Goal: Task Accomplishment & Management: Manage account settings

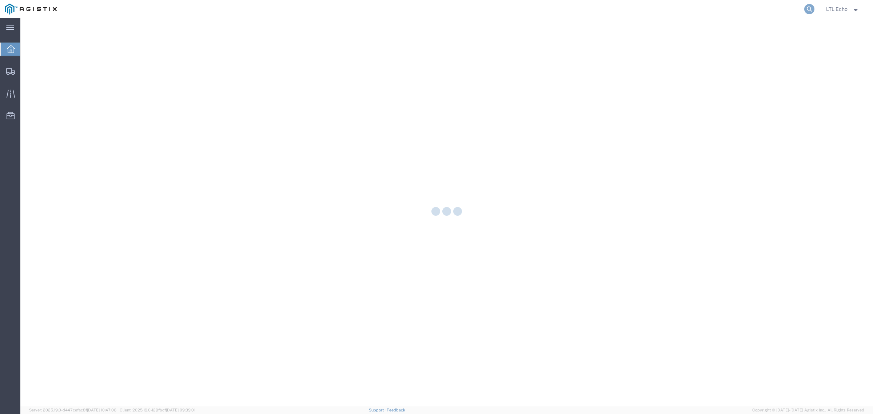
click at [806, 5] on icon at bounding box center [809, 9] width 10 height 10
click at [766, 7] on input "search" at bounding box center [693, 8] width 221 height 17
paste input "56712988"
type input "56712988"
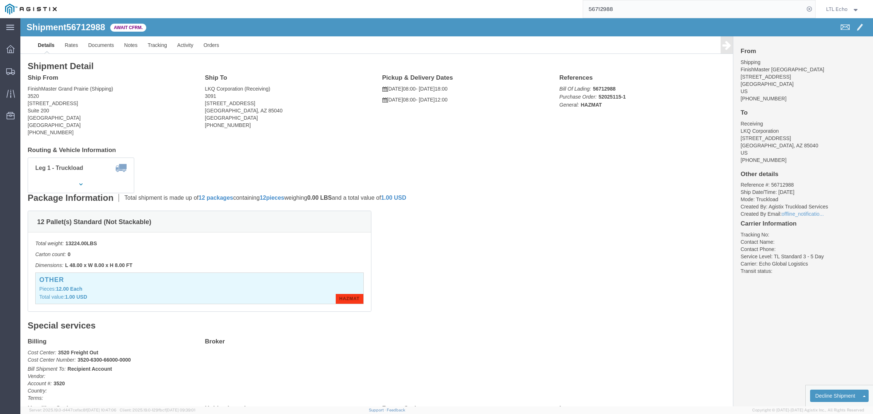
click li "Reference #: 56712988"
copy li "56712988"
click link "Tracking"
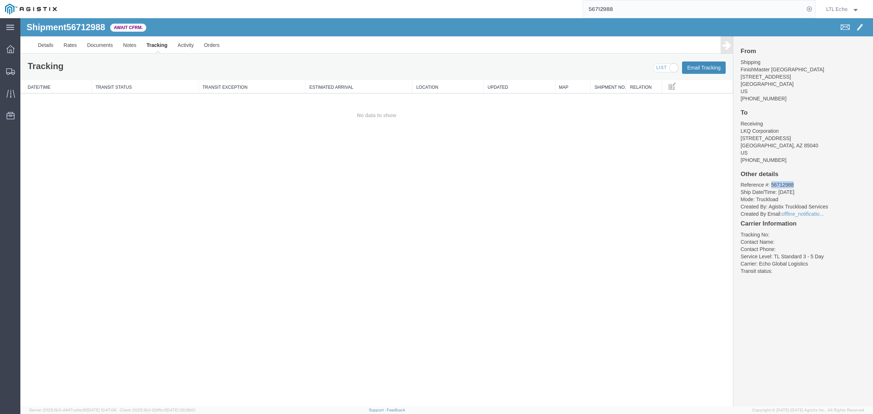
click at [694, 66] on button "Email Tracking" at bounding box center [704, 67] width 44 height 12
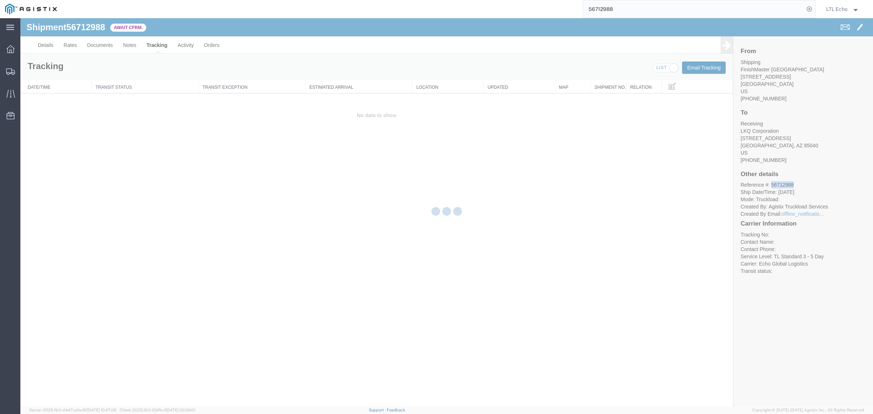
checkbox input "true"
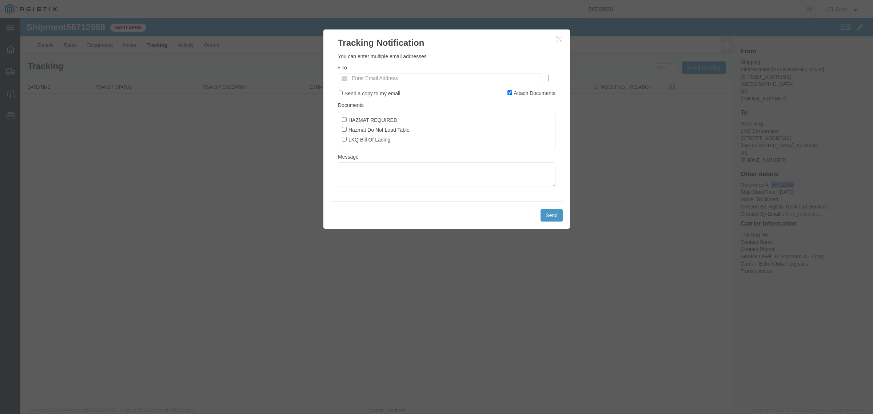
click at [554, 37] on h2 "Tracking Notification" at bounding box center [446, 39] width 247 height 20
click at [560, 41] on icon "button" at bounding box center [559, 39] width 6 height 6
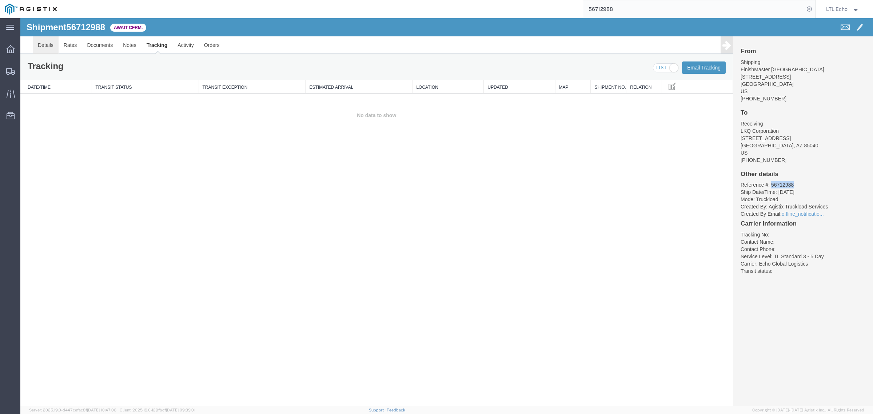
click at [46, 47] on link "Details" at bounding box center [46, 44] width 26 height 17
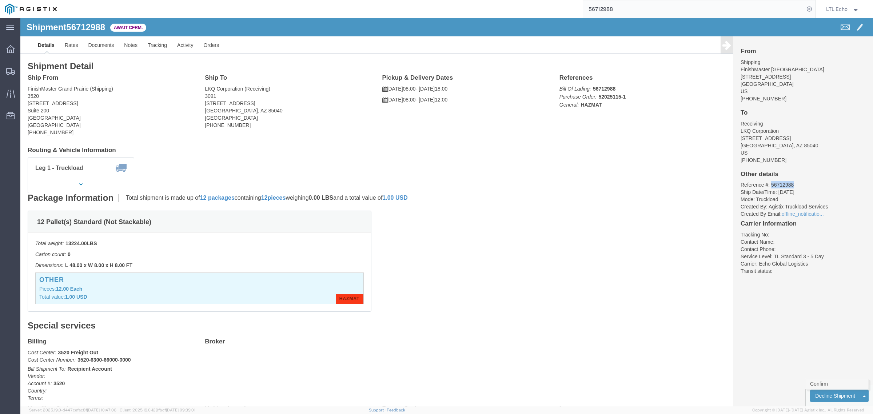
click link "Confirm"
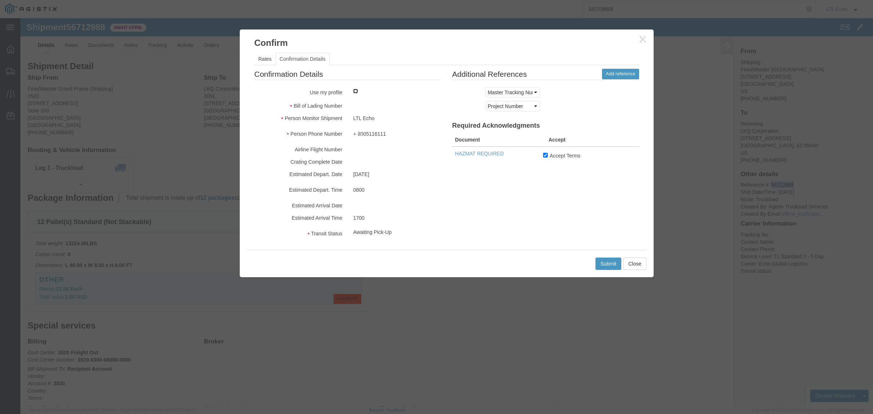
click input "checkbox"
checkbox input "true"
click div
drag, startPoint x: 355, startPoint y: 91, endPoint x: 362, endPoint y: 89, distance: 7.9
click div "Bill of Lading Number"
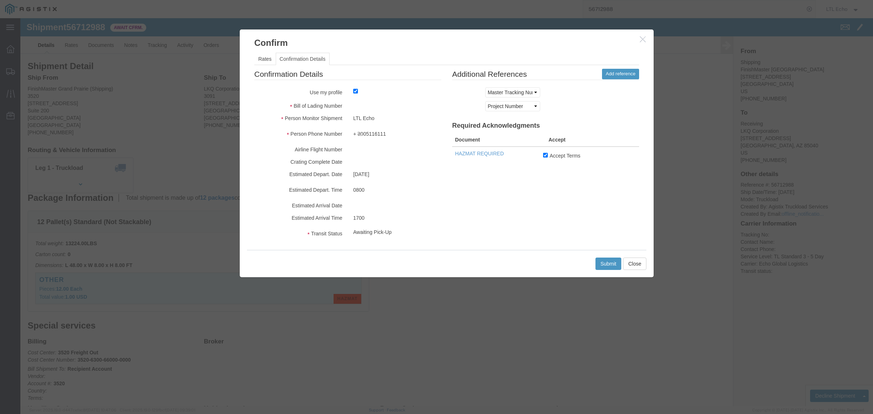
click div
drag, startPoint x: 359, startPoint y: 86, endPoint x: 347, endPoint y: 91, distance: 12.9
click div "Bill of Lading Number"
drag, startPoint x: 350, startPoint y: 97, endPoint x: 364, endPoint y: 104, distance: 15.6
click div "LTL Echo"
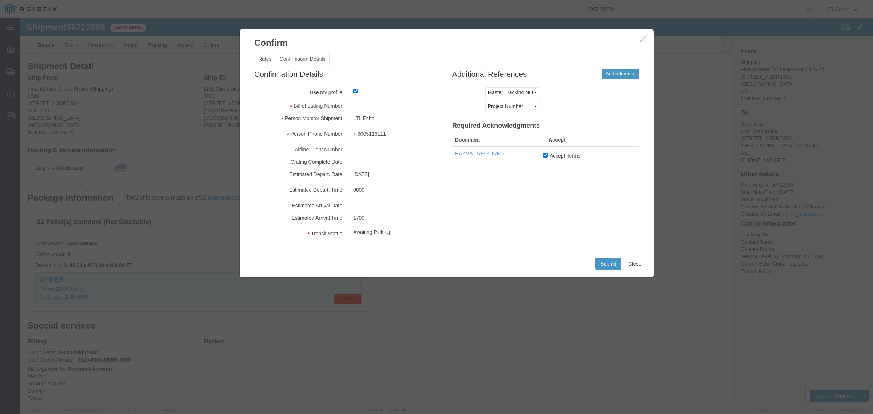
drag, startPoint x: 373, startPoint y: 90, endPoint x: 392, endPoint y: 108, distance: 26.5
click div
click button "Submit"
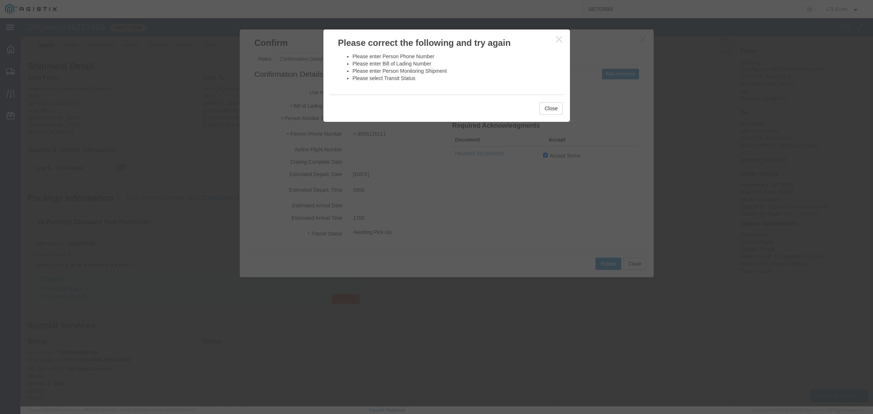
click icon "button"
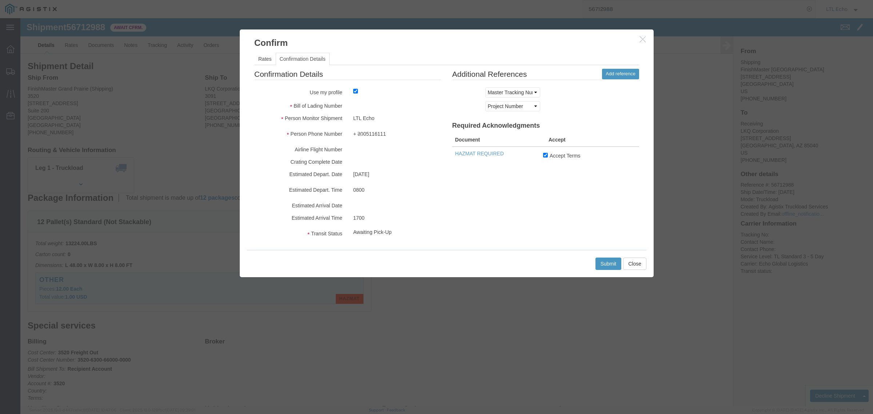
drag, startPoint x: 356, startPoint y: 91, endPoint x: 364, endPoint y: 89, distance: 7.5
click fieldset "Confirmation Details Use my profile Bill of Lading Number Person Monitor Shipme…"
click button "button"
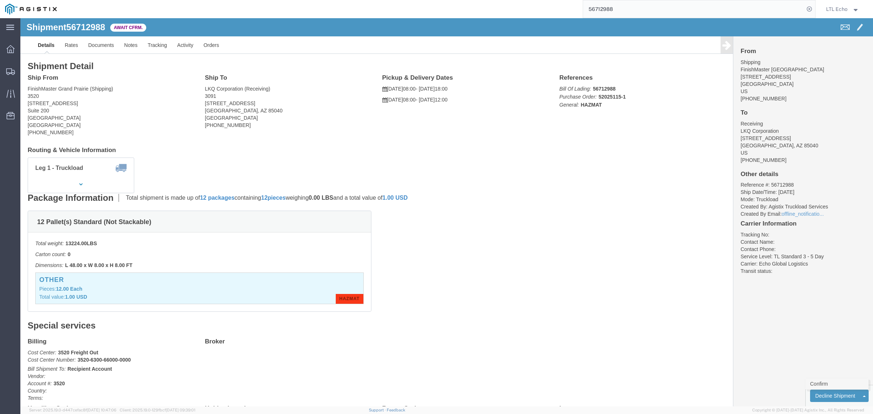
click link "Confirm"
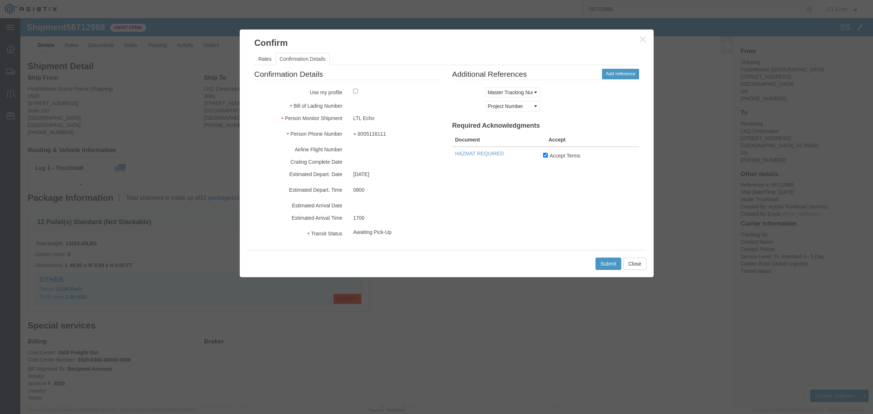
click fieldset "Confirmation Details Use my profile Bill of Lading Number Person Monitor Shipme…"
click input "checkbox"
checkbox input "true"
click button "Submit"
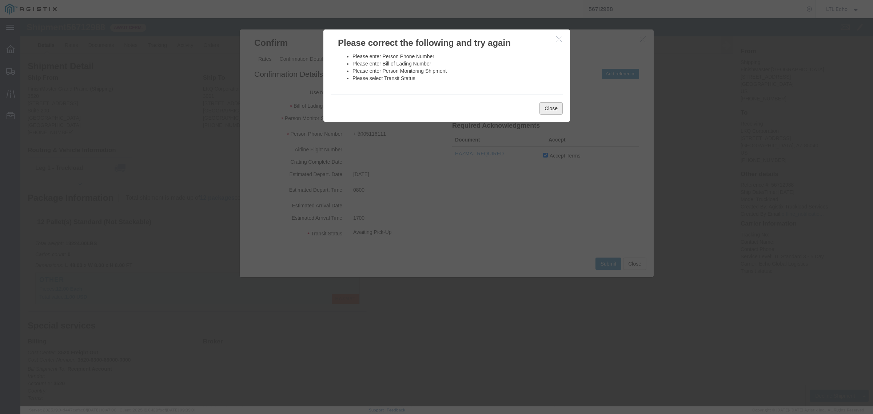
click button "Close"
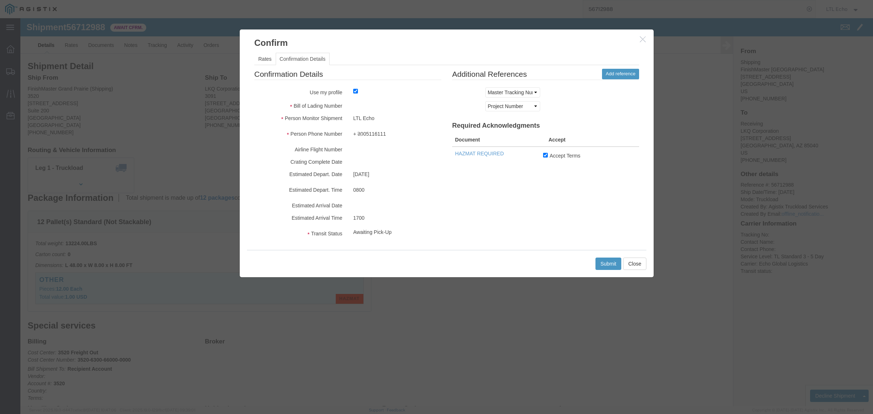
click button "button"
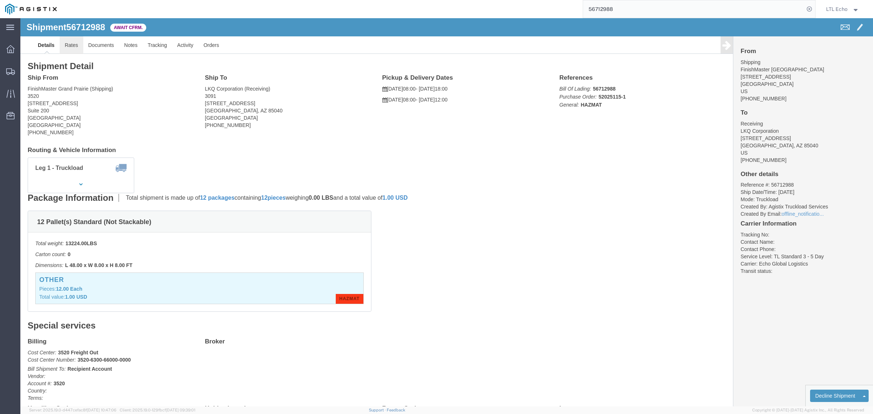
click link "Rates"
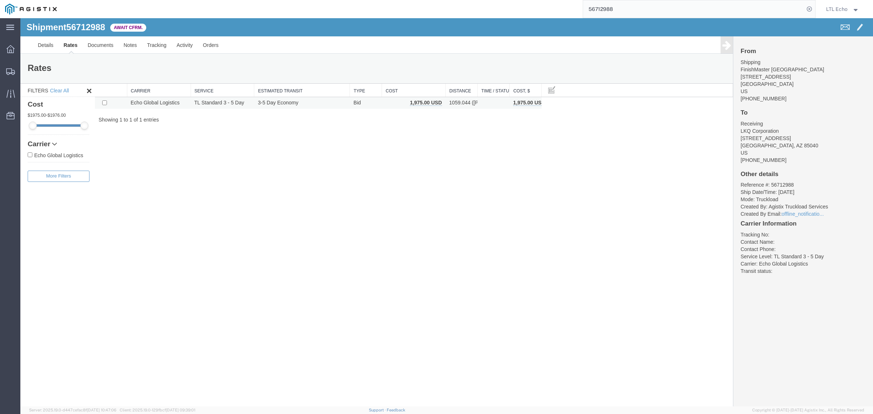
click at [176, 103] on td "Echo Global Logistics" at bounding box center [159, 103] width 64 height 12
drag, startPoint x: 299, startPoint y: 105, endPoint x: 302, endPoint y: 105, distance: 3.7
click at [299, 105] on td "3-5 Day Economy" at bounding box center [302, 103] width 96 height 12
drag, startPoint x: 364, startPoint y: 110, endPoint x: 368, endPoint y: 110, distance: 4.4
click at [367, 110] on div "Search: Carrier Service Estimated Transit Type Cost Distance Time / Status Cost…" at bounding box center [414, 104] width 638 height 40
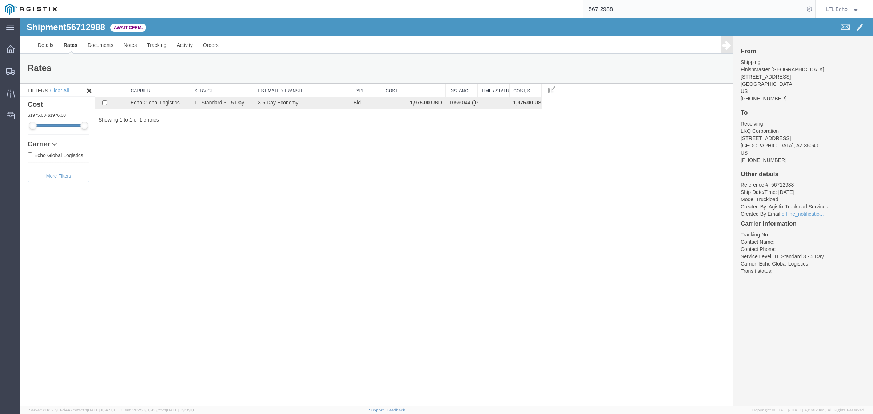
click at [468, 113] on div "Search: Carrier Service Estimated Transit Type Cost Distance Time / Status Cost…" at bounding box center [414, 104] width 638 height 40
